Goal: Task Accomplishment & Management: Manage account settings

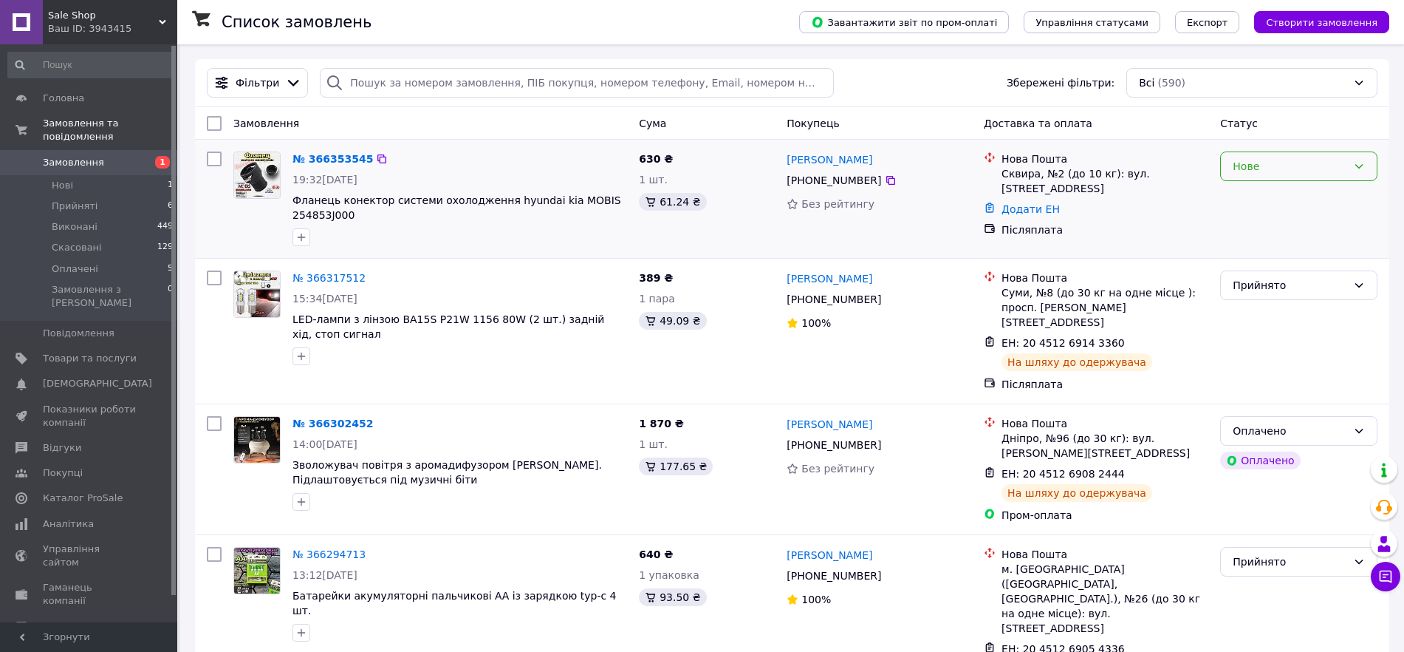
click at [1278, 160] on div "Нове" at bounding box center [1290, 166] width 115 height 16
click at [1277, 187] on li "Прийнято" at bounding box center [1299, 190] width 156 height 27
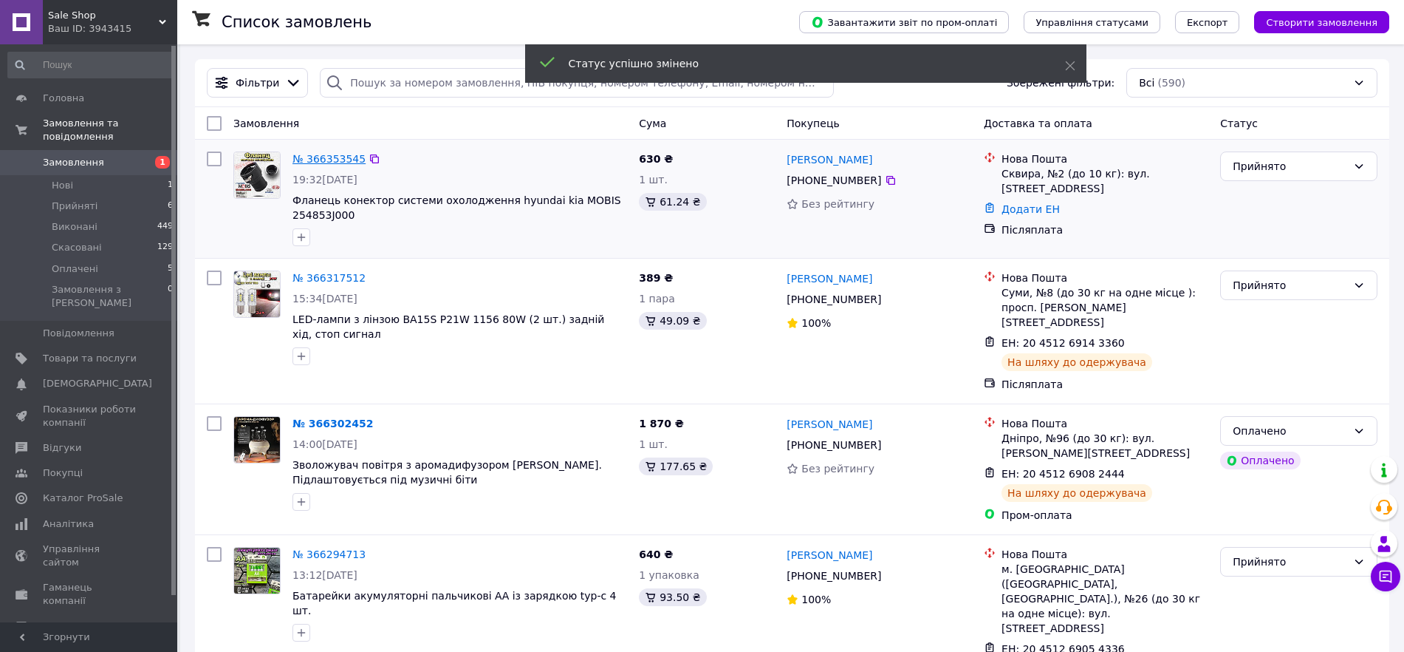
click at [325, 157] on link "№ 366353545" at bounding box center [329, 159] width 73 height 12
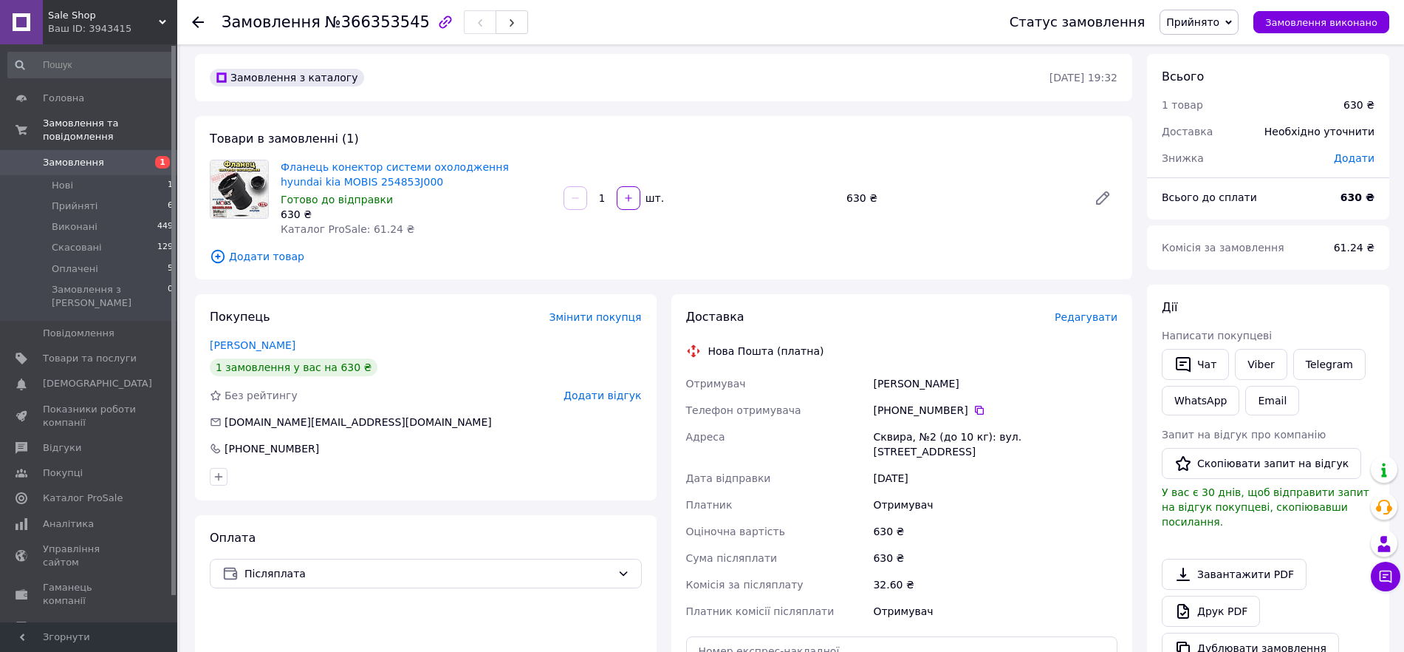
scroll to position [185, 0]
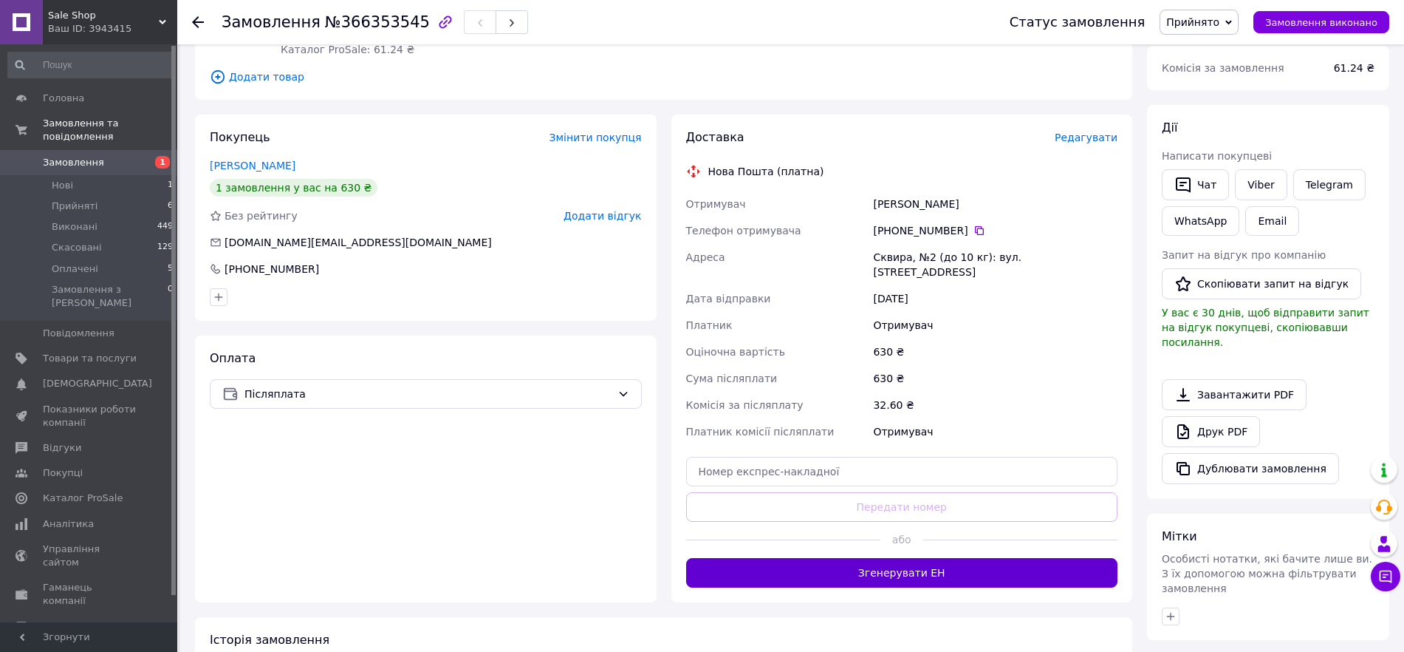
click at [854, 558] on button "Згенерувати ЕН" at bounding box center [902, 573] width 432 height 30
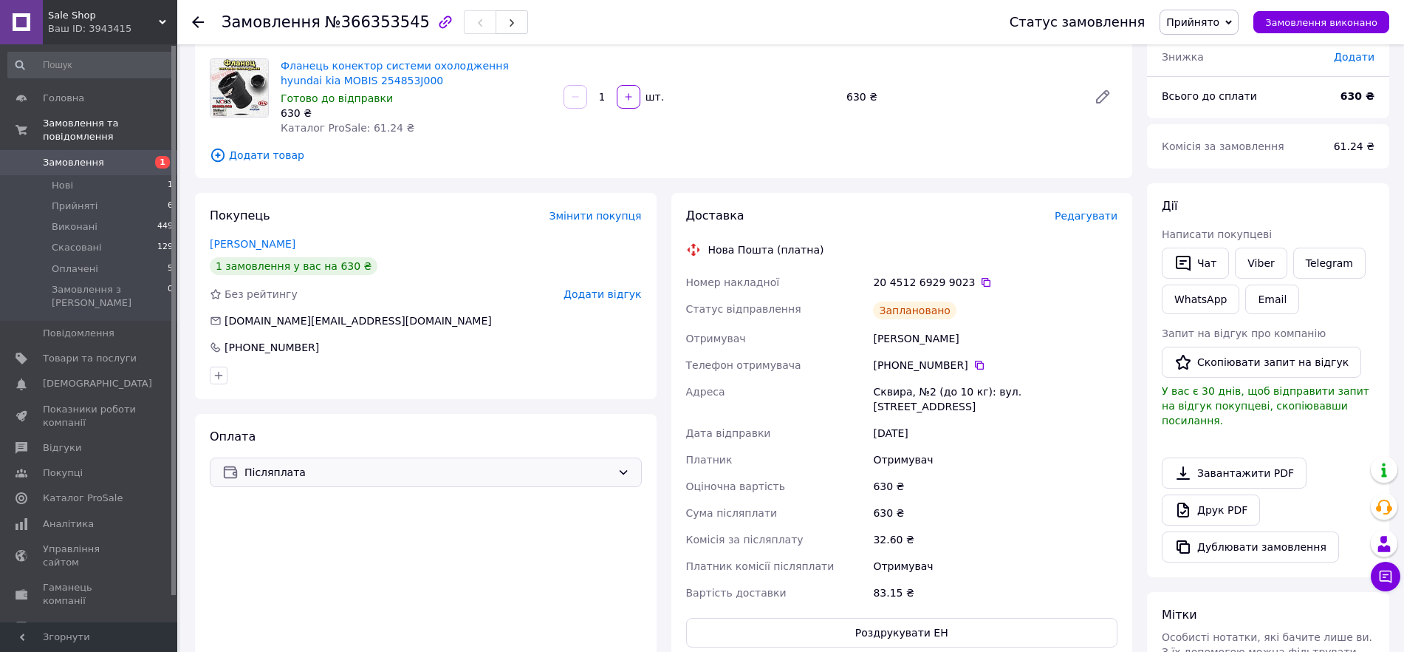
scroll to position [0, 0]
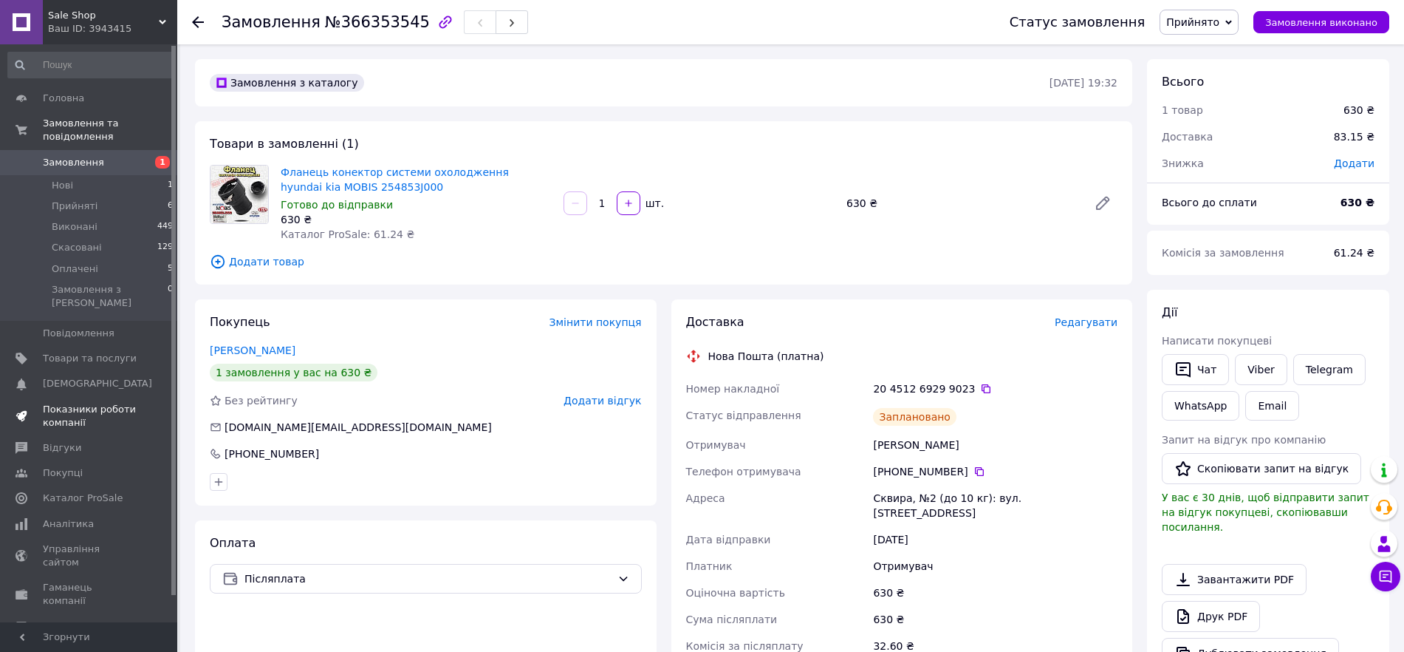
click at [84, 403] on span "Показники роботи компанії" at bounding box center [90, 416] width 94 height 27
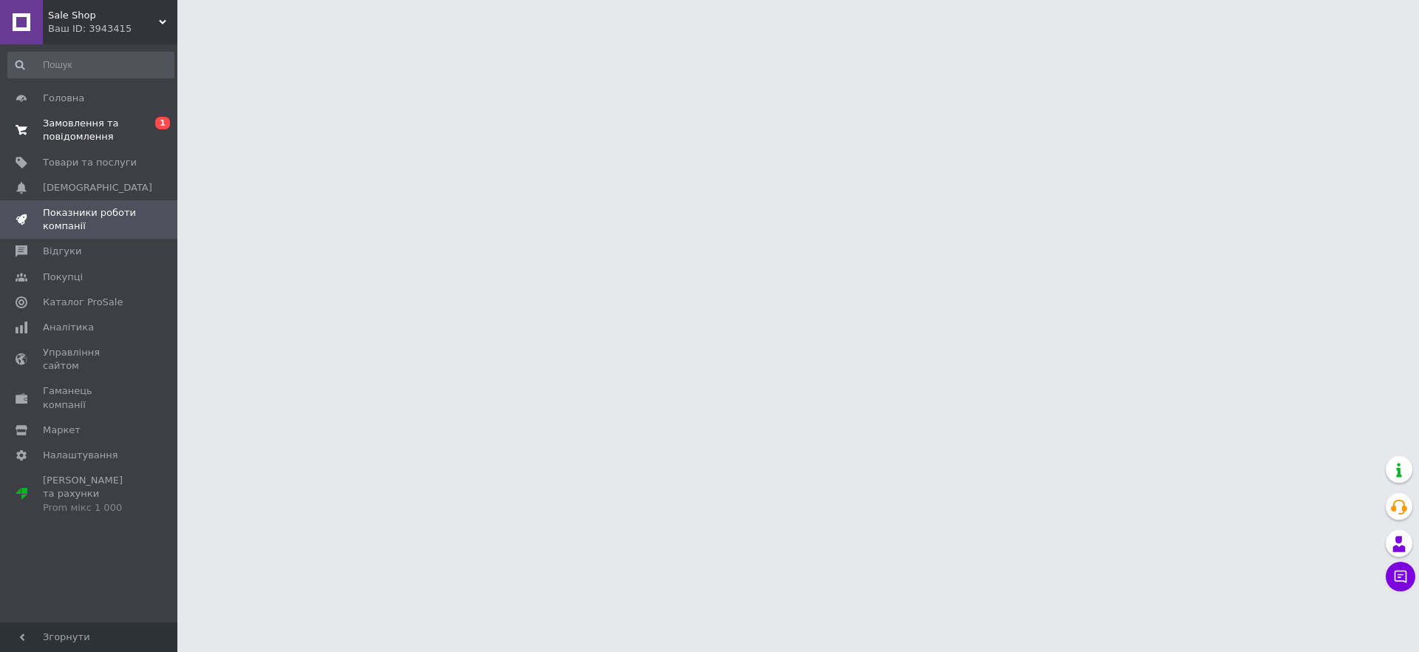
click at [138, 125] on span "0 1" at bounding box center [157, 130] width 41 height 27
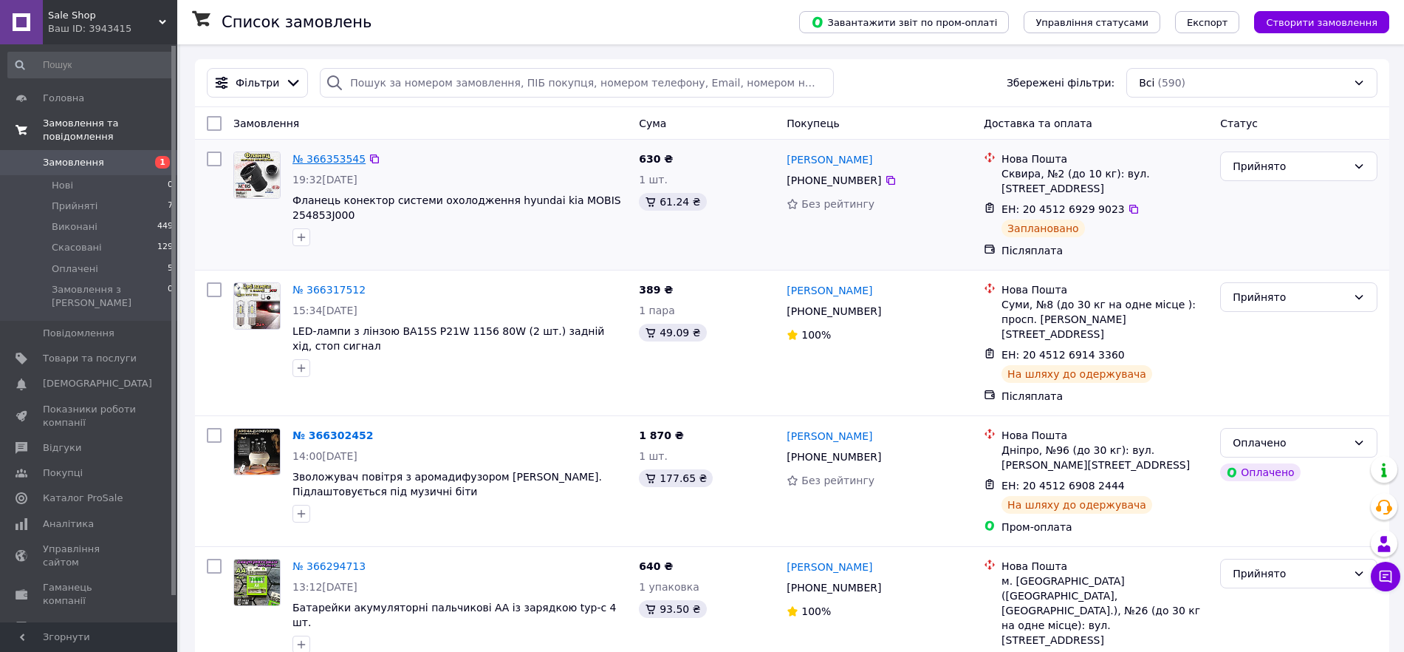
click at [318, 155] on link "№ 366353545" at bounding box center [329, 159] width 73 height 12
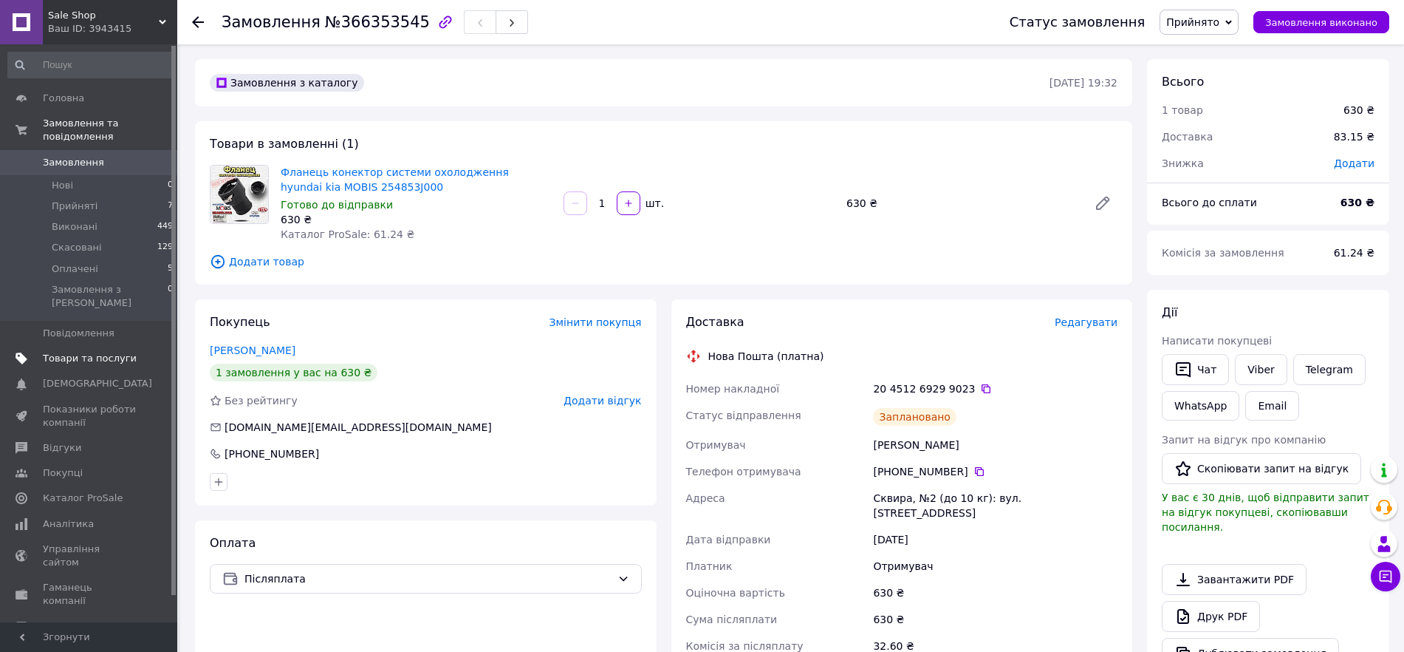
click at [72, 352] on span "Товари та послуги" at bounding box center [90, 358] width 94 height 13
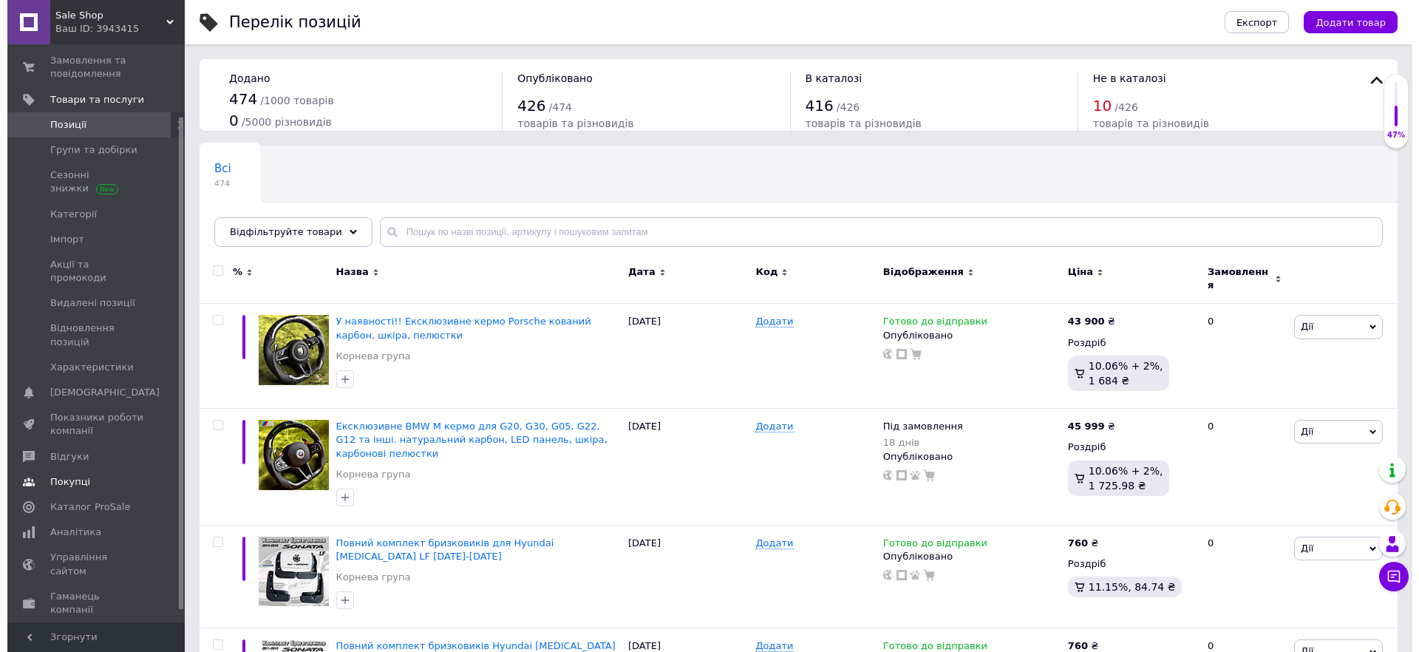
scroll to position [98, 0]
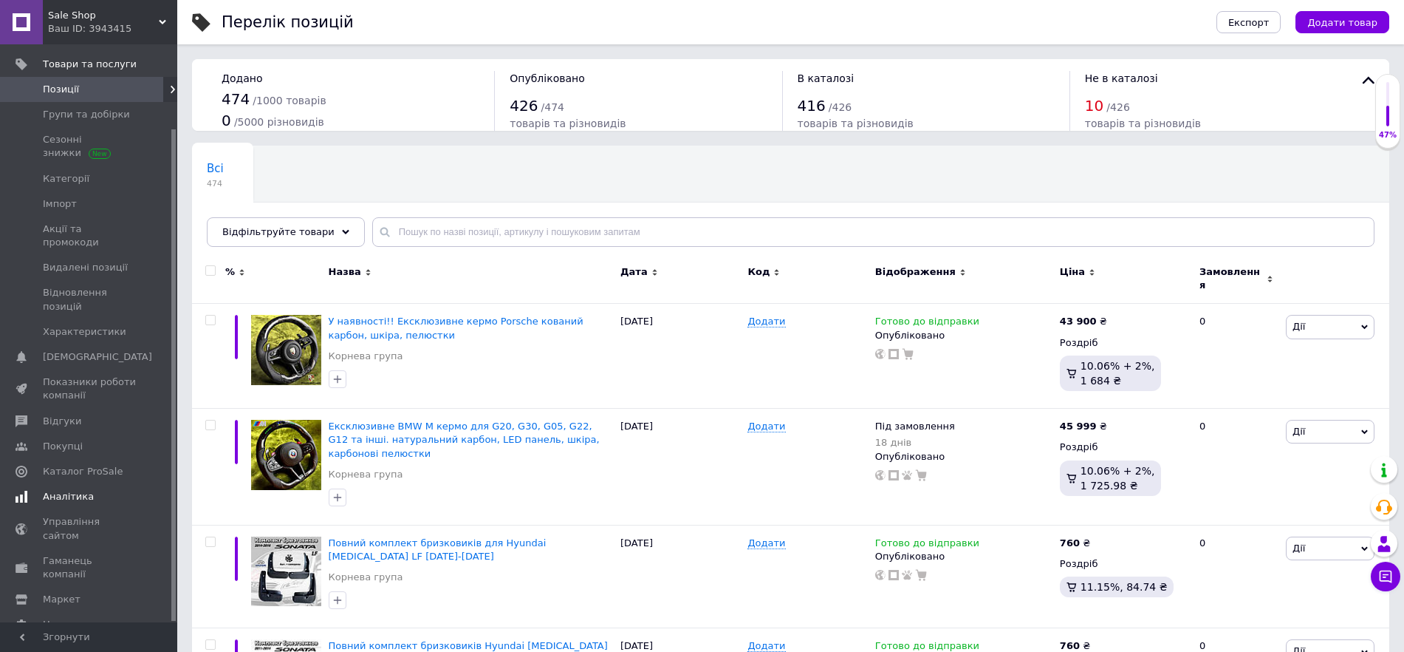
click at [68, 490] on span "Аналітика" at bounding box center [68, 496] width 51 height 13
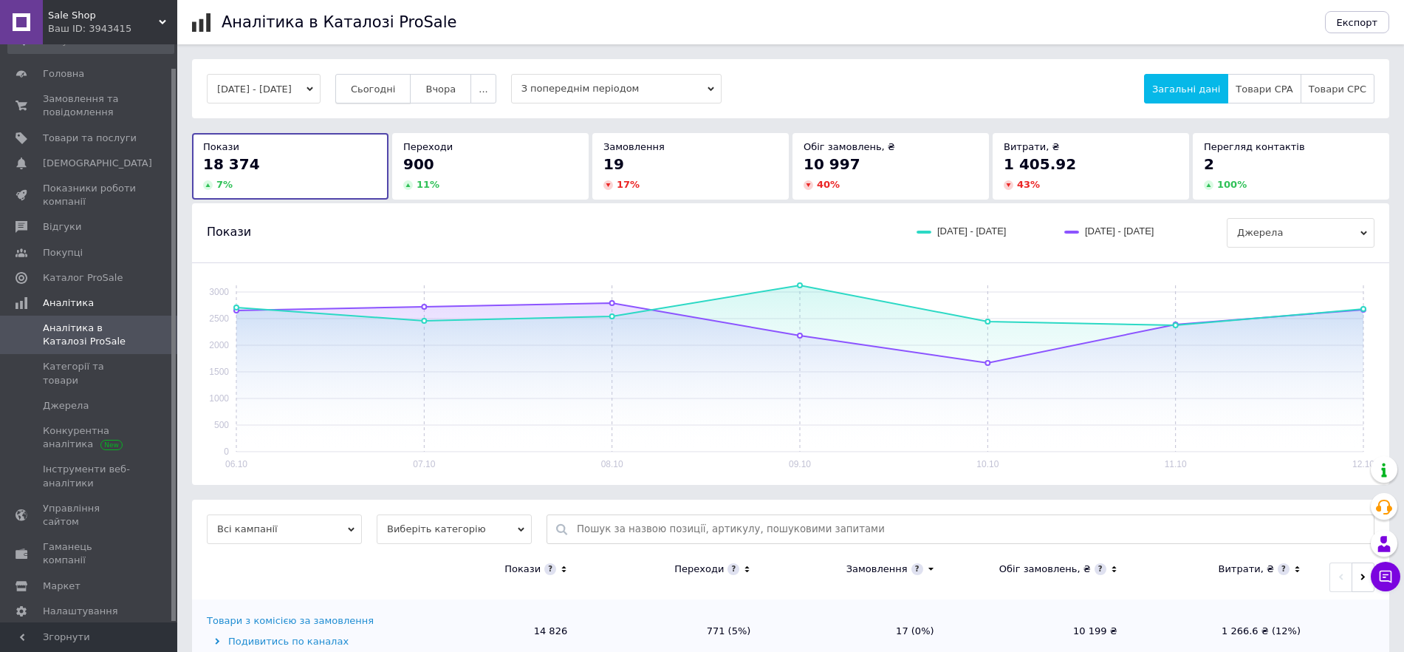
click at [386, 83] on span "Сьогодні" at bounding box center [373, 88] width 45 height 11
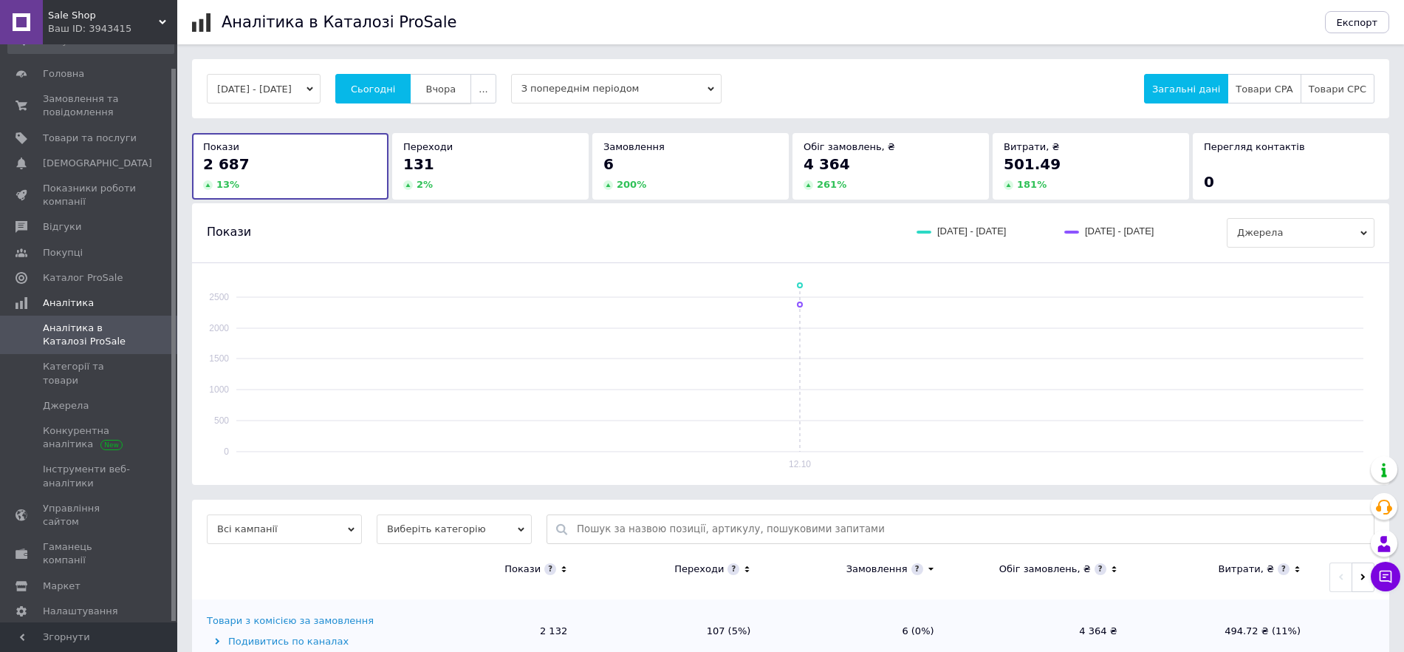
click at [456, 88] on span "Вчора" at bounding box center [441, 88] width 30 height 11
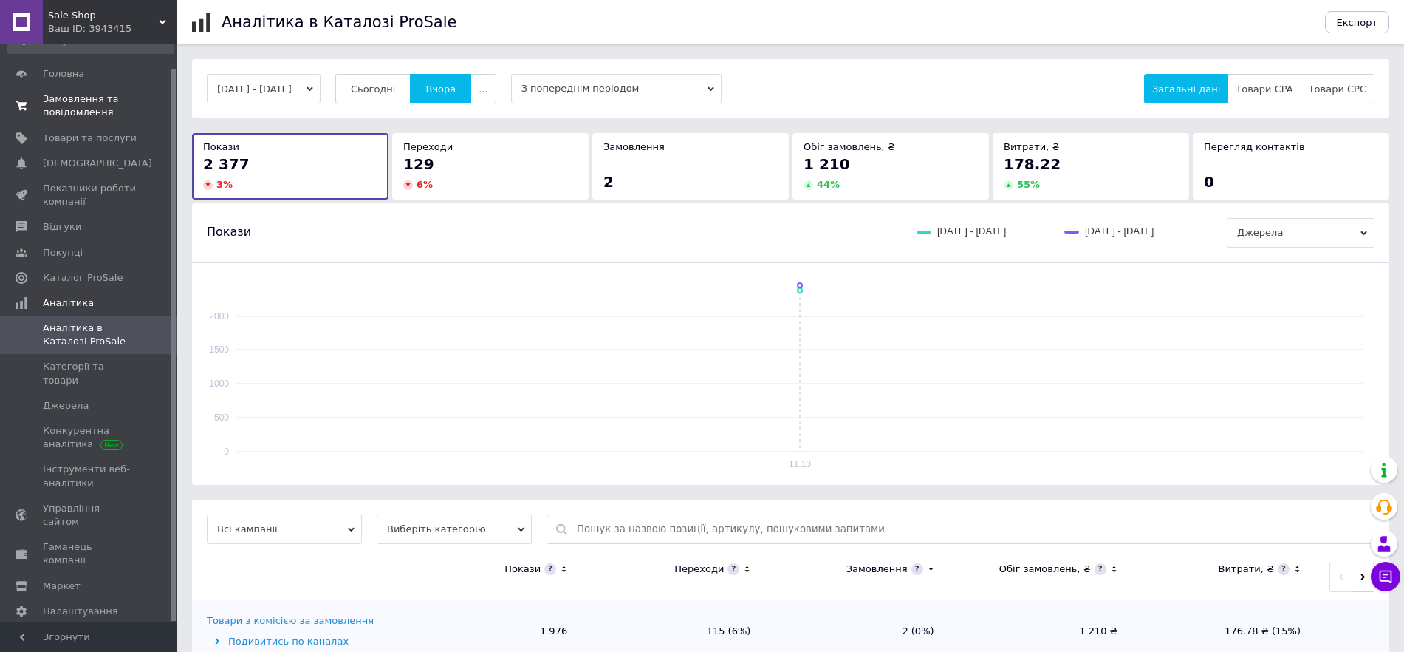
click at [58, 102] on span "Замовлення та повідомлення" at bounding box center [90, 105] width 94 height 27
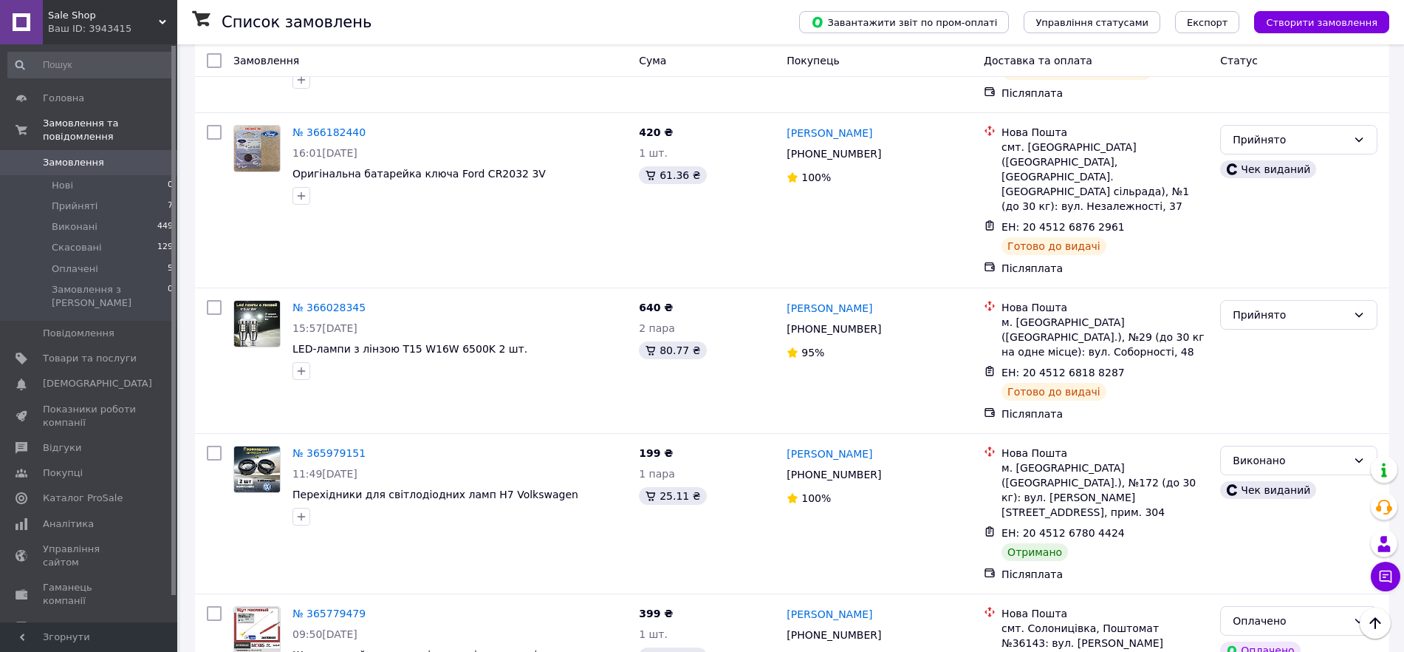
scroll to position [1016, 0]
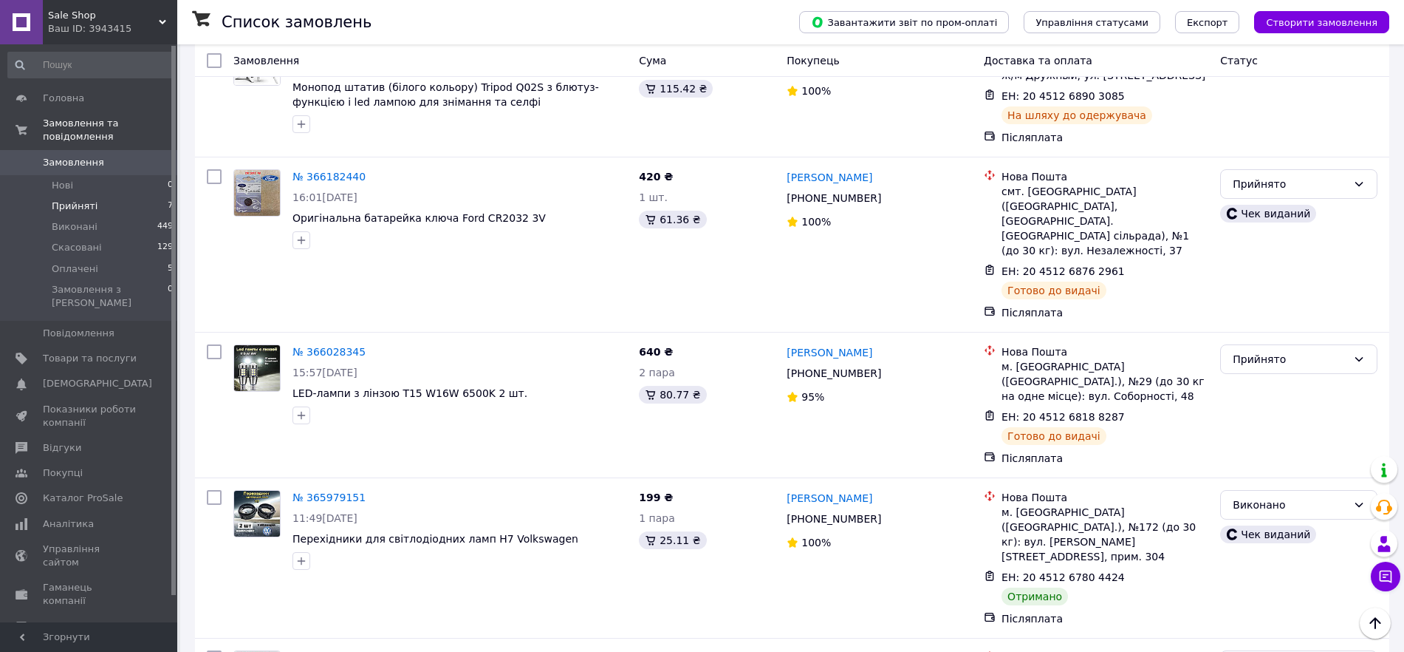
click at [103, 196] on li "Прийняті 7" at bounding box center [91, 206] width 182 height 21
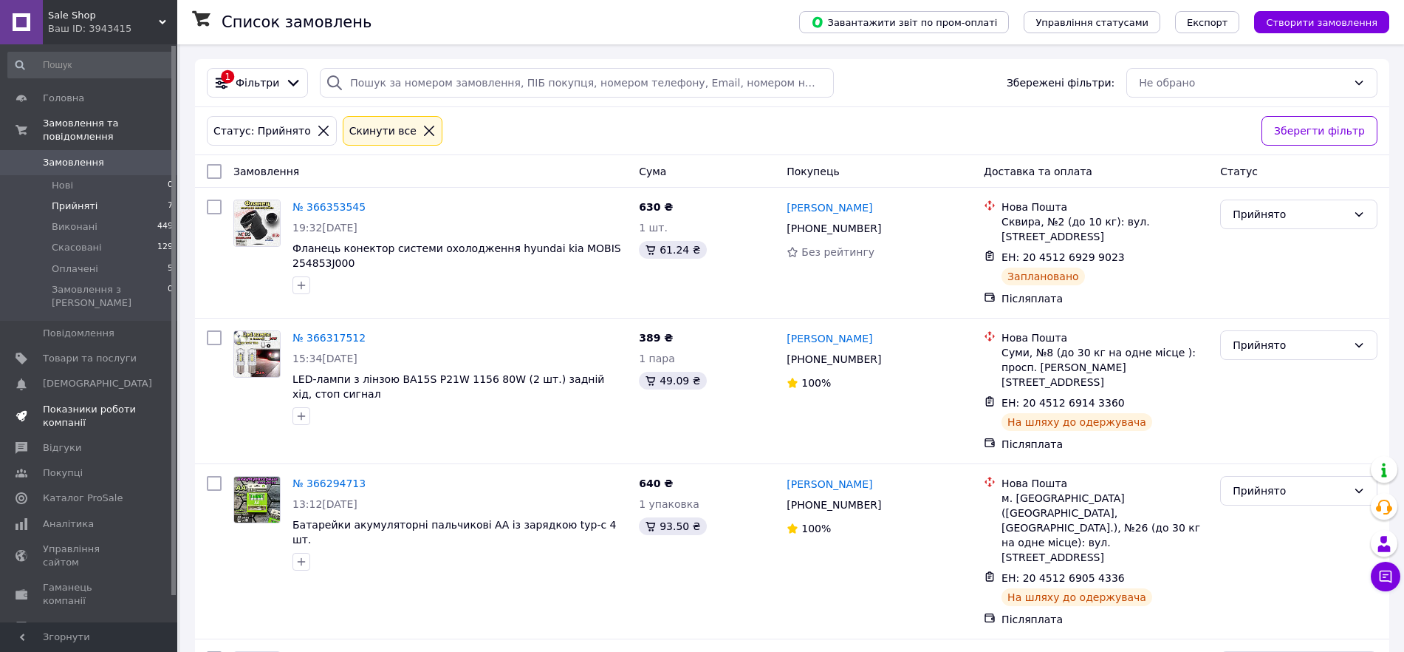
click at [70, 403] on span "Показники роботи компанії" at bounding box center [90, 416] width 94 height 27
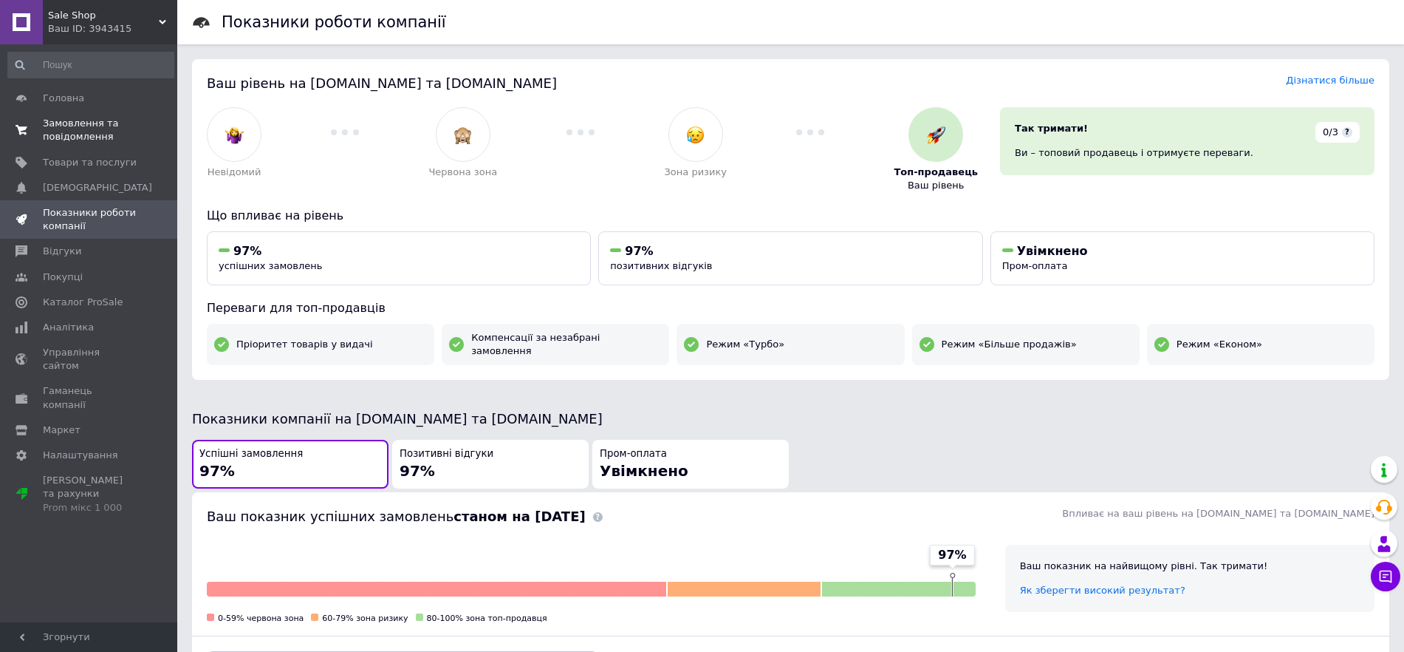
click at [70, 131] on span "Замовлення та повідомлення" at bounding box center [90, 130] width 94 height 27
